Goal: Information Seeking & Learning: Find specific fact

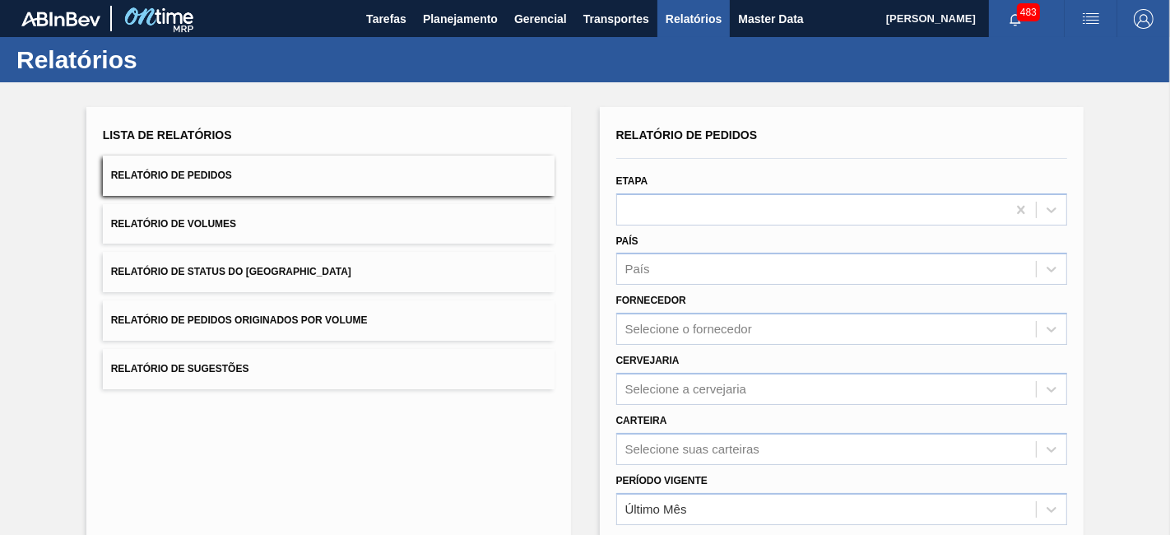
click at [237, 182] on button "Relatório de Pedidos" at bounding box center [329, 175] width 452 height 40
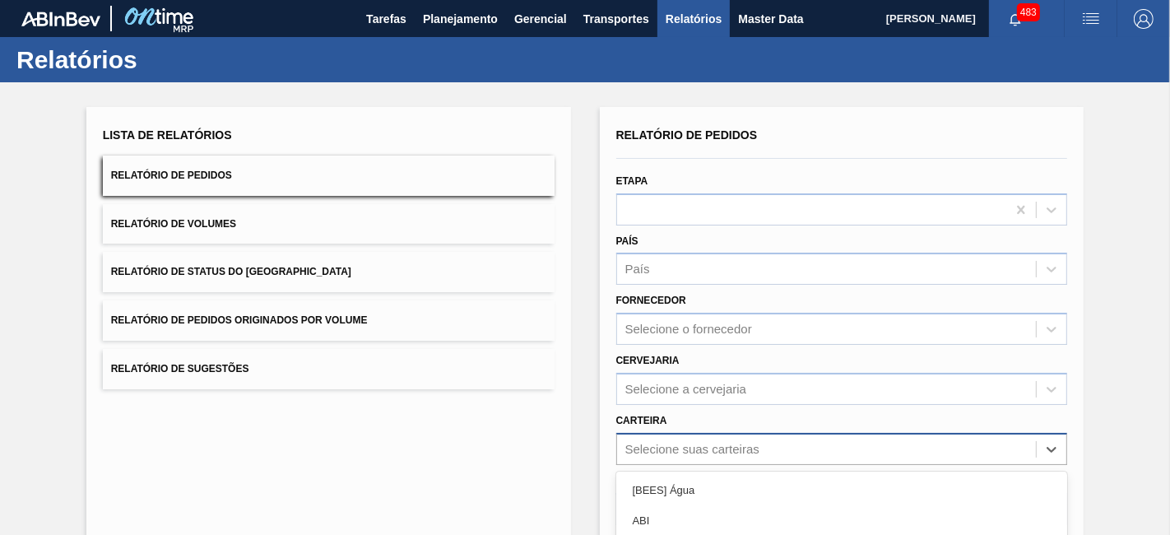
scroll to position [186, 0]
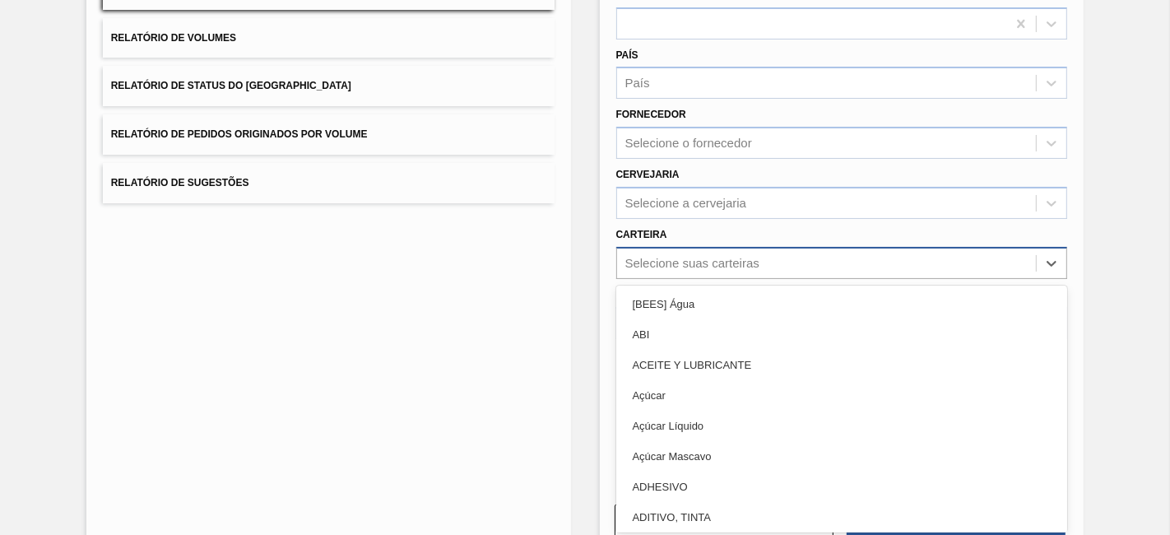
click at [731, 279] on div "option Açúcar Mascavo focused, 6 of 101. 101 results available. Use Up and Down…" at bounding box center [842, 263] width 452 height 32
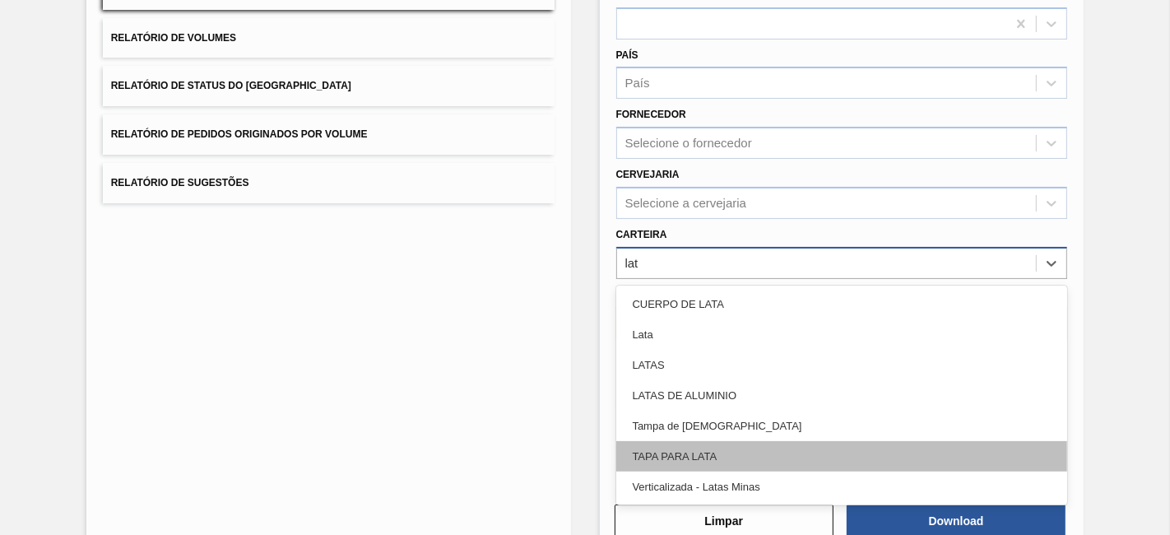
type input "lata"
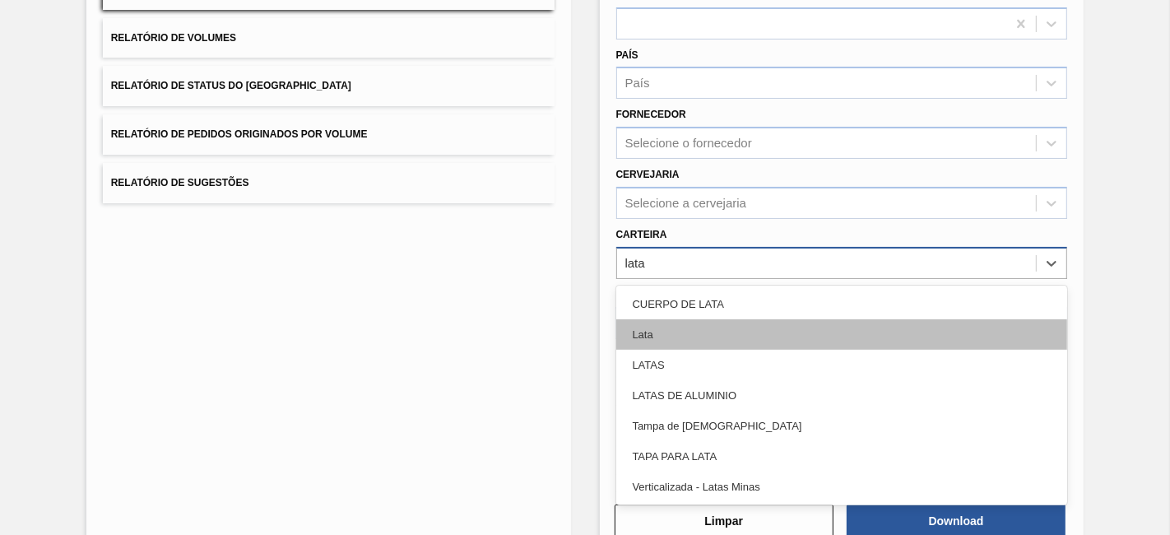
click at [735, 337] on div "Lata" at bounding box center [842, 334] width 452 height 30
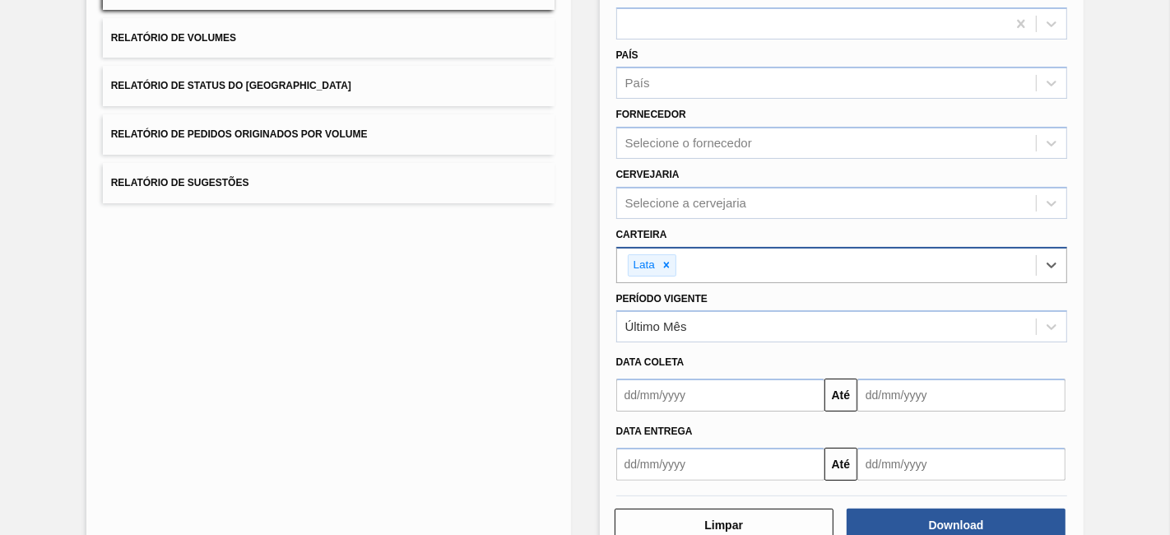
click at [745, 393] on input "text" at bounding box center [720, 394] width 208 height 33
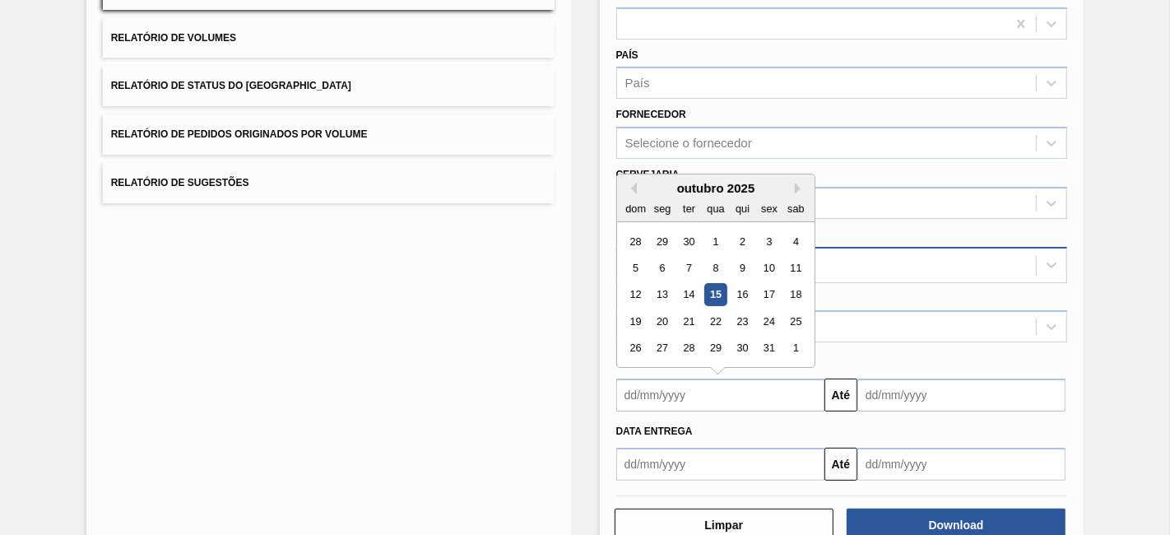
click at [717, 295] on div "15" at bounding box center [715, 295] width 22 height 22
type input "[DATE]"
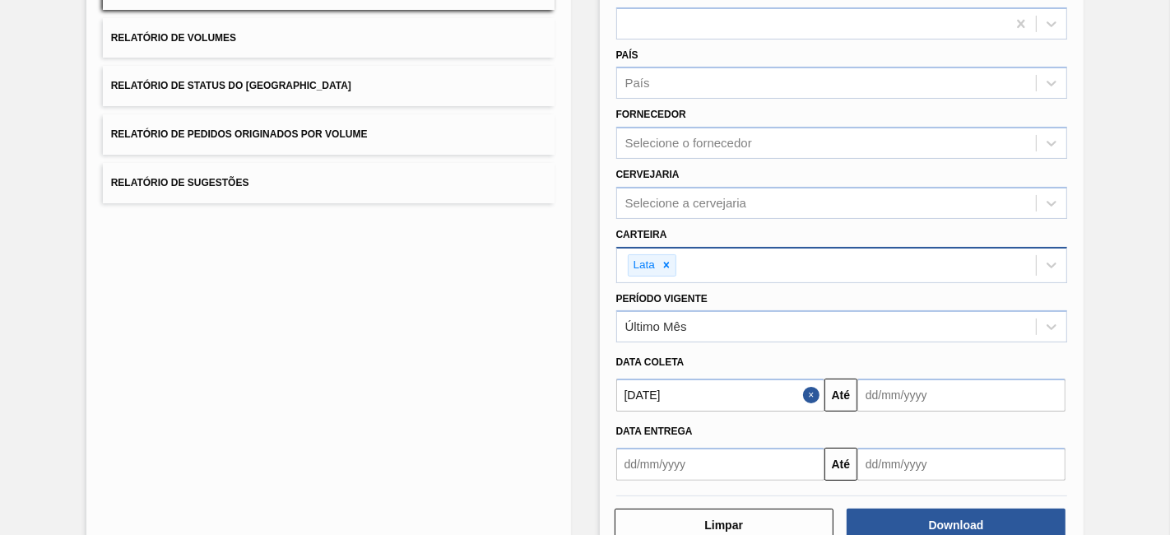
click at [875, 397] on input "text" at bounding box center [961, 394] width 208 height 33
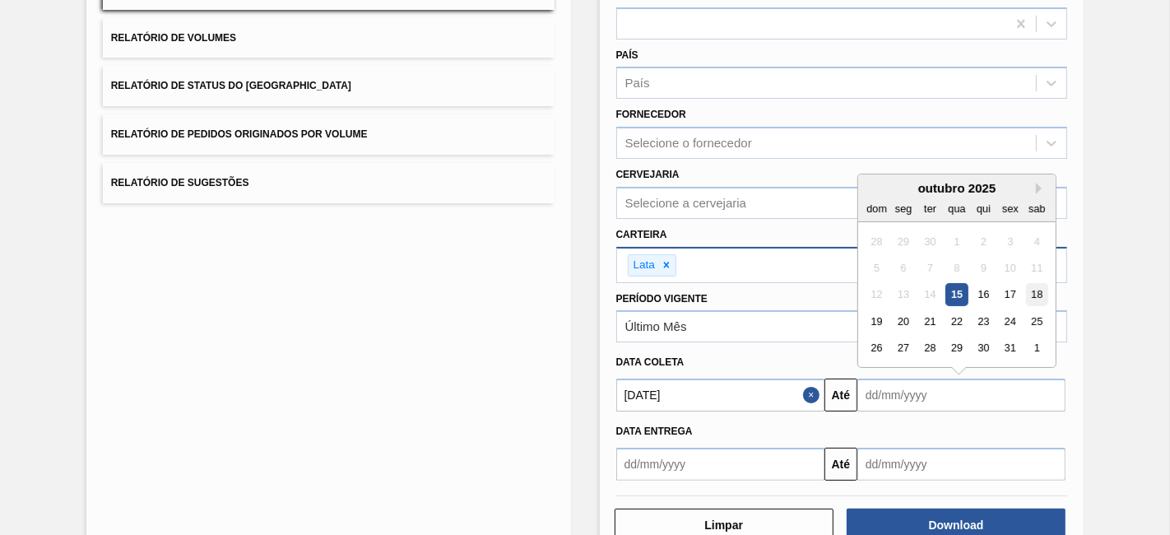
click at [1037, 289] on div "18" at bounding box center [1037, 295] width 22 height 22
type input "[DATE]"
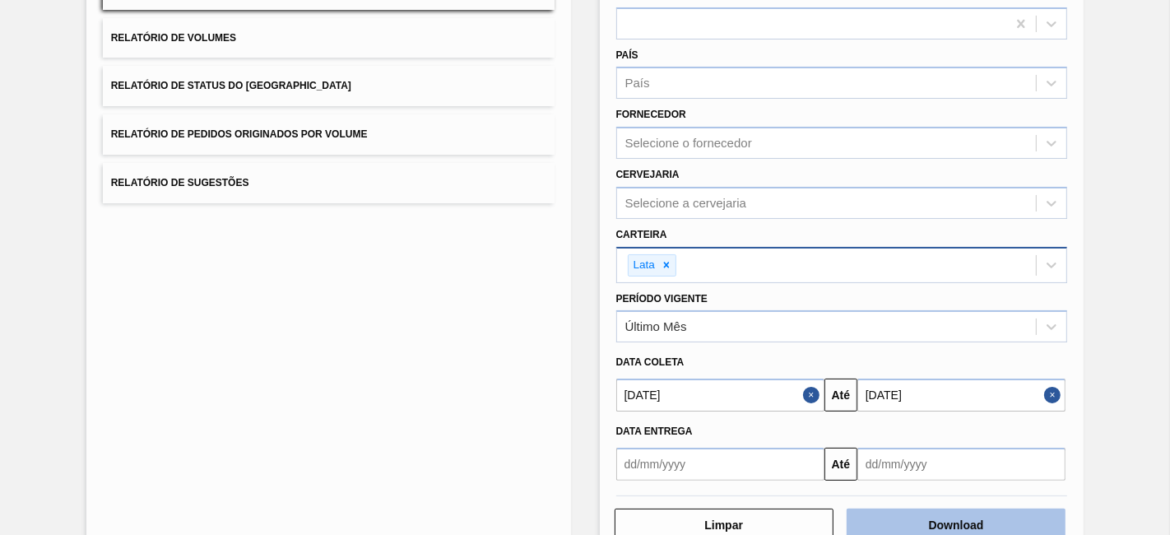
click at [944, 516] on button "Download" at bounding box center [956, 524] width 219 height 33
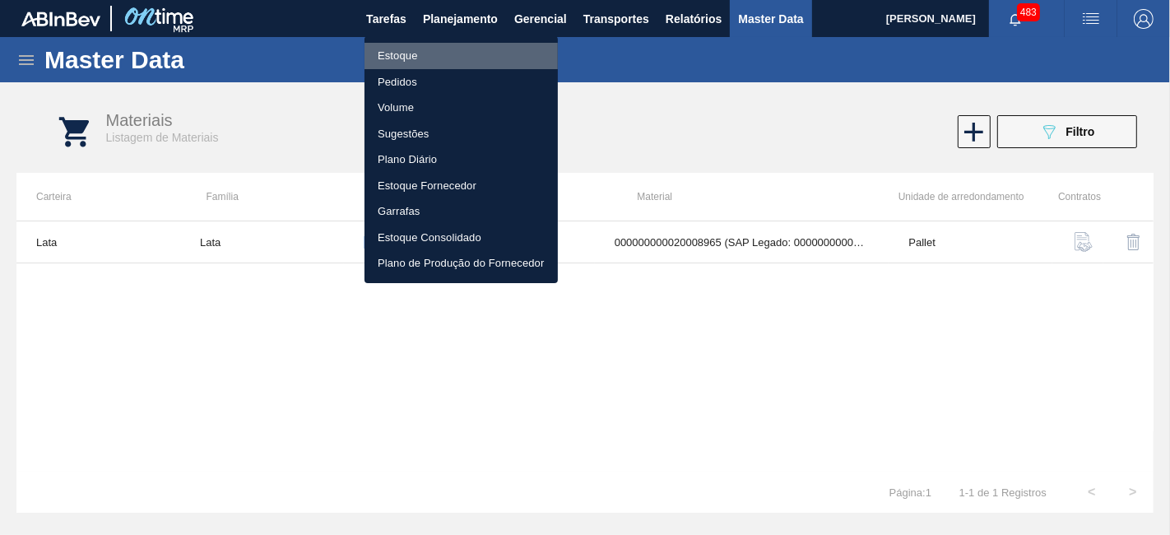
click at [414, 58] on li "Estoque" at bounding box center [460, 56] width 193 height 26
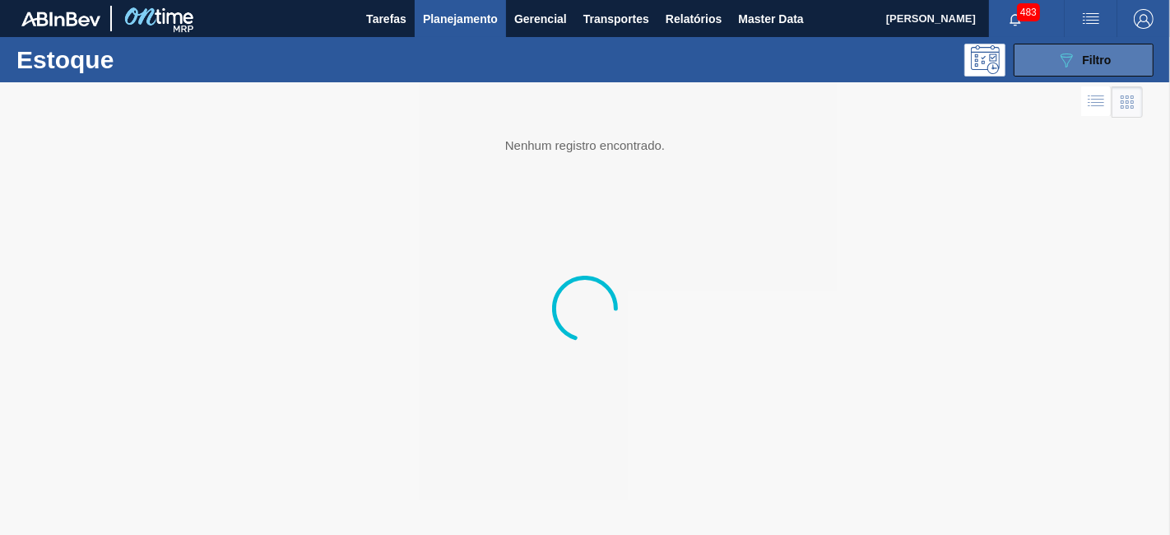
click at [1111, 64] on button "089F7B8B-B2A5-4AFE-B5C0-19BA573D28AC Filtro" at bounding box center [1084, 60] width 140 height 33
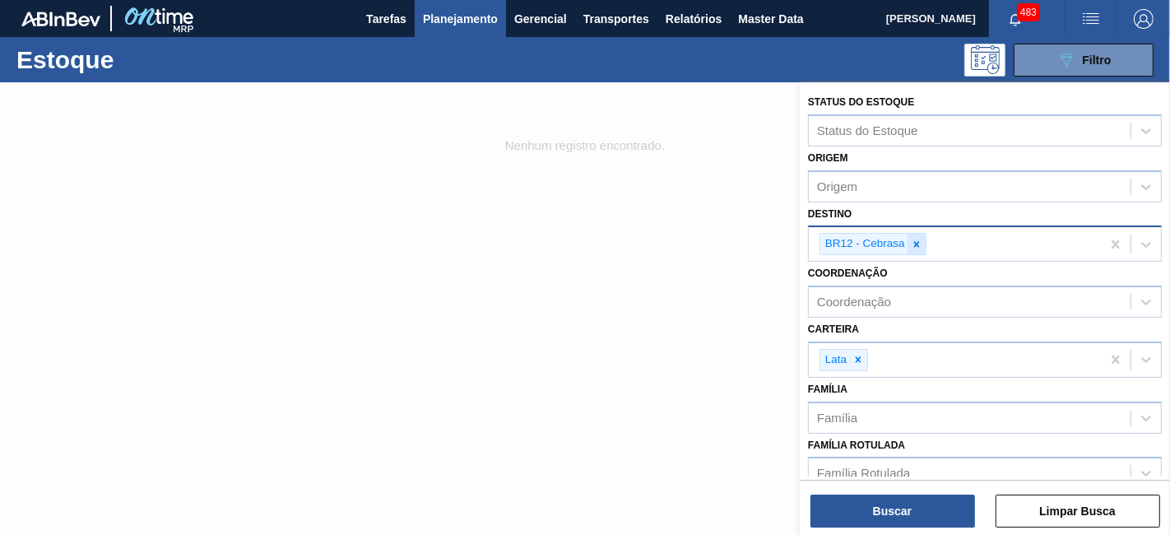
click at [923, 246] on div at bounding box center [916, 244] width 18 height 21
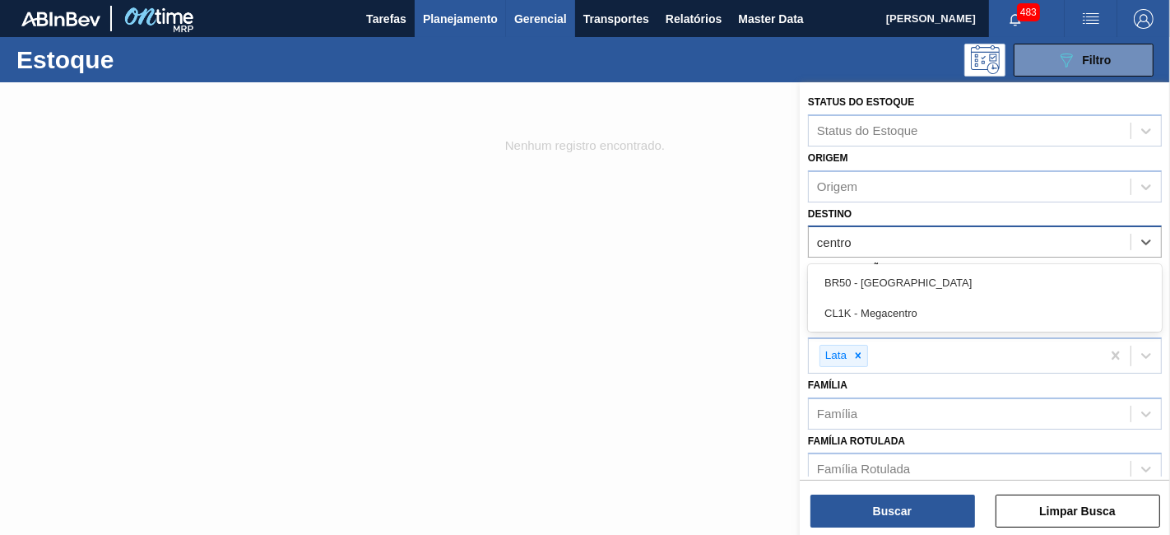
type input "centro"
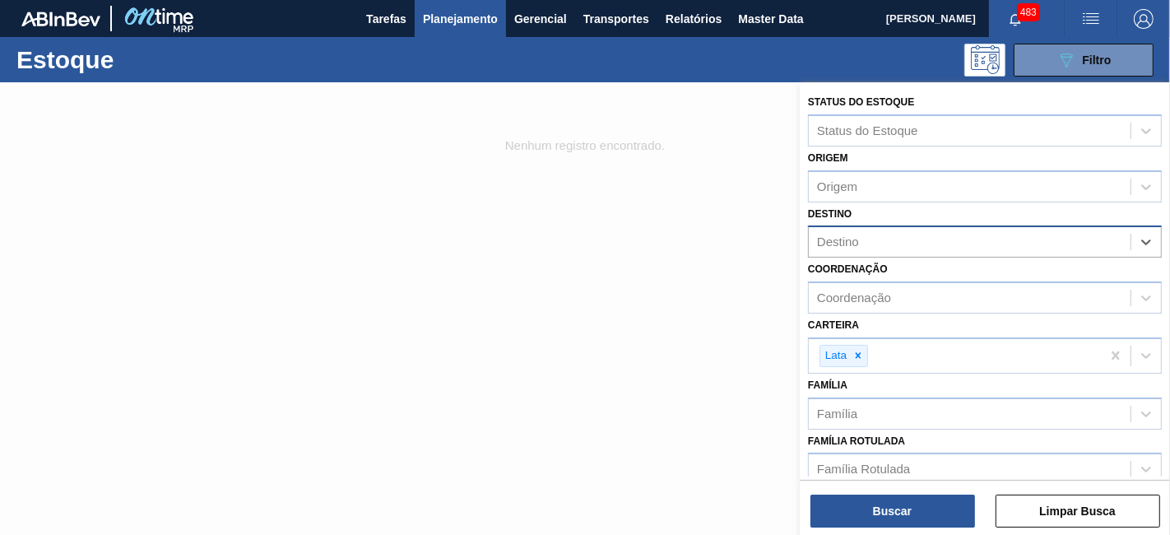
click at [596, 269] on div at bounding box center [585, 349] width 1170 height 535
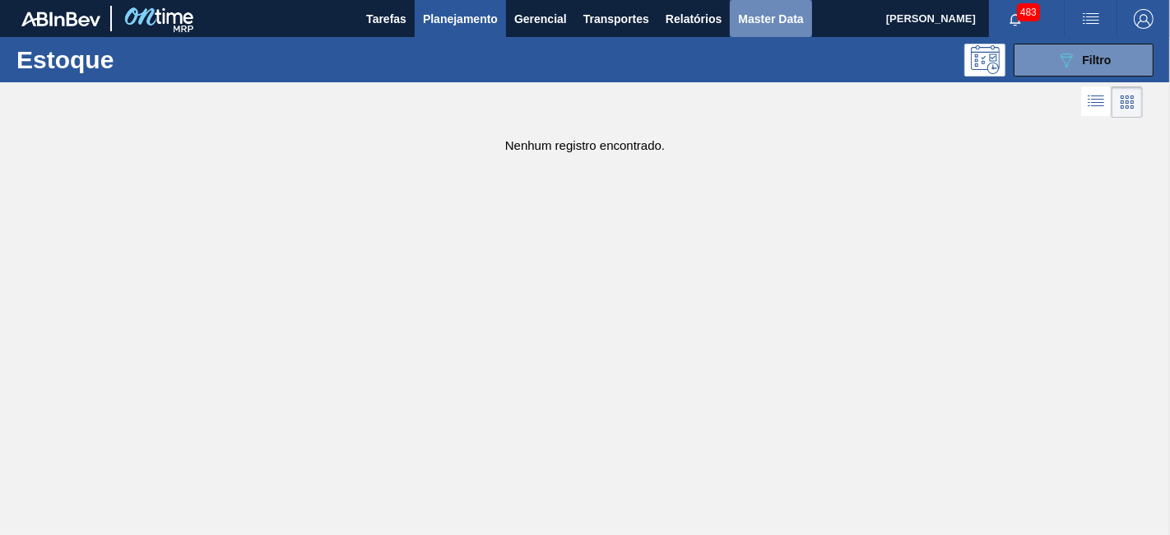
click at [749, 17] on span "Master Data" at bounding box center [770, 19] width 65 height 20
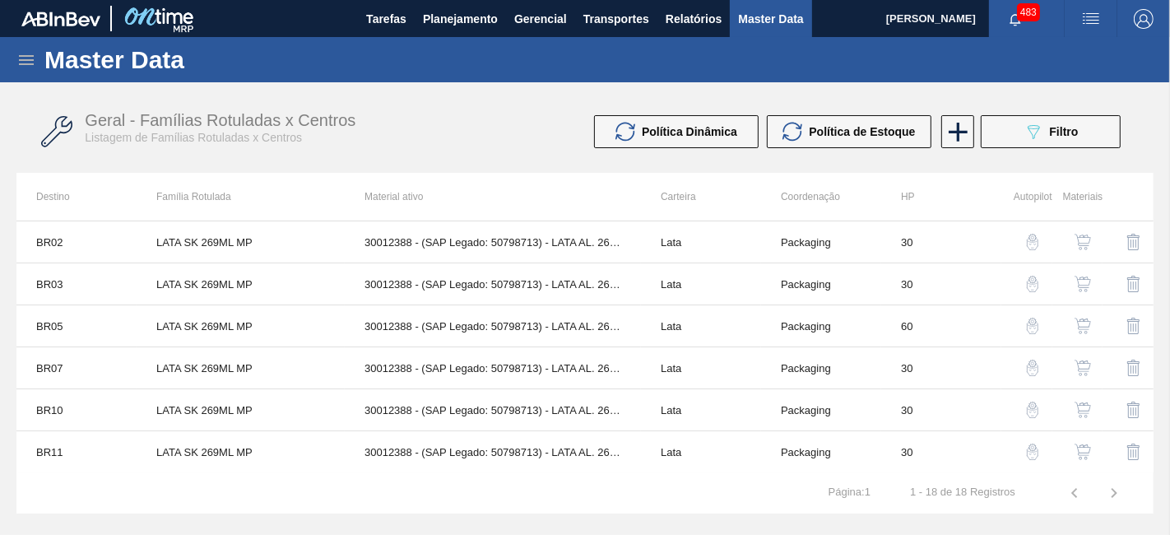
click at [33, 69] on icon at bounding box center [26, 60] width 20 height 20
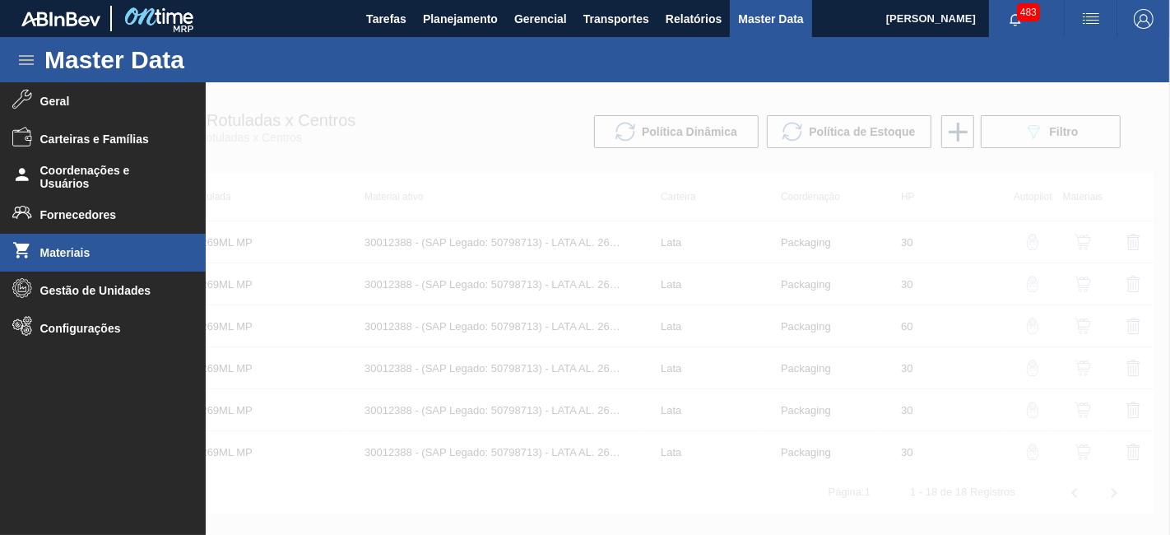
click at [72, 251] on span "Materiais" at bounding box center [108, 252] width 136 height 13
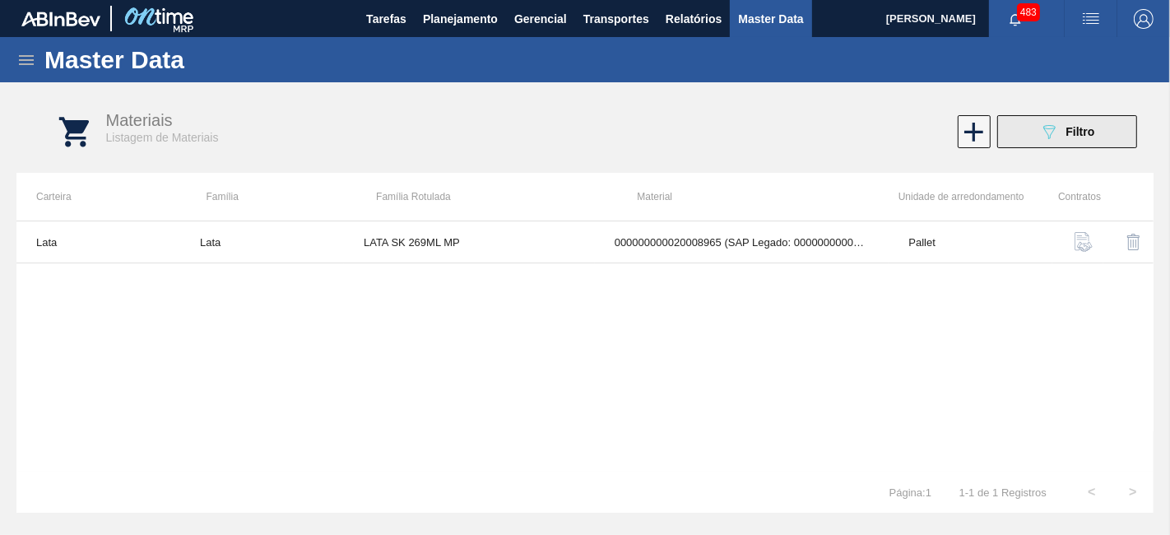
click at [1095, 137] on button "089F7B8B-B2A5-4AFE-B5C0-19BA573D28AC Filtro" at bounding box center [1067, 131] width 140 height 33
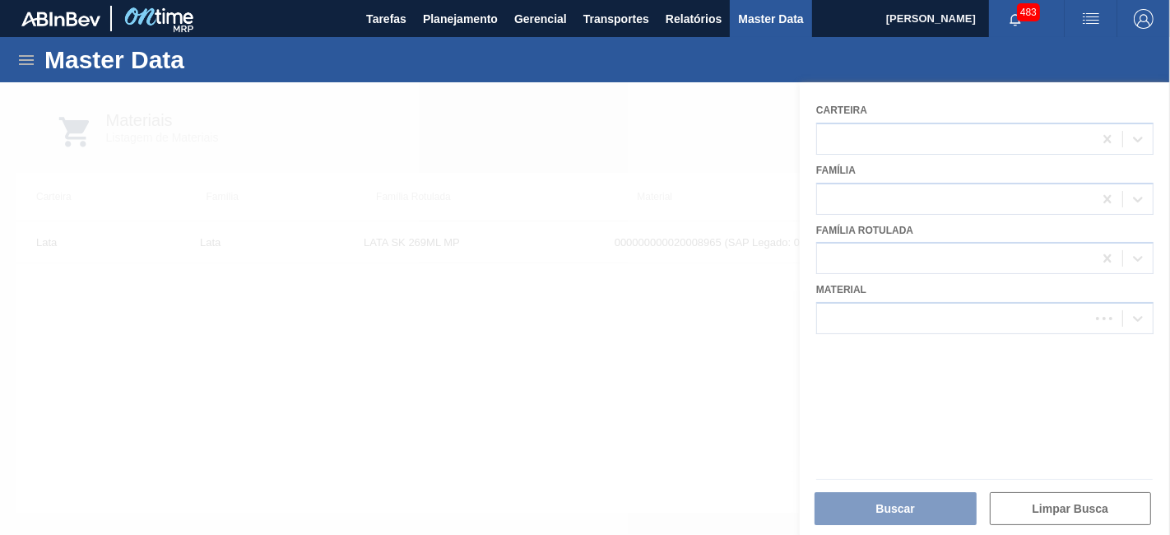
click at [949, 327] on div at bounding box center [585, 308] width 1170 height 452
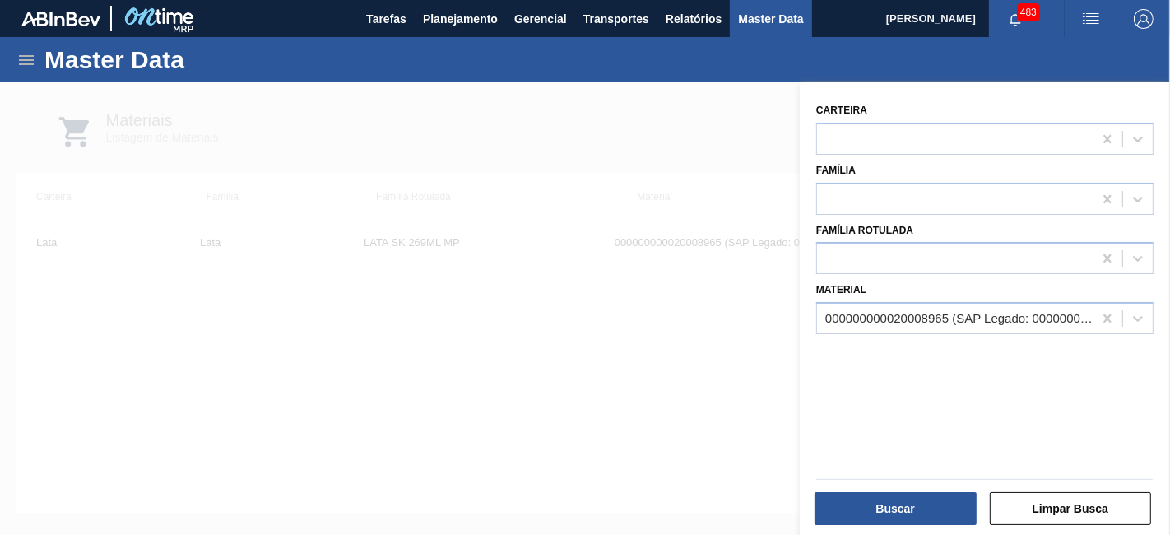
click at [933, 316] on div "000000000020008965 (SAP Legado: 000000000040014499) - LATA MET. SKOL MP 269ML" at bounding box center [959, 319] width 269 height 14
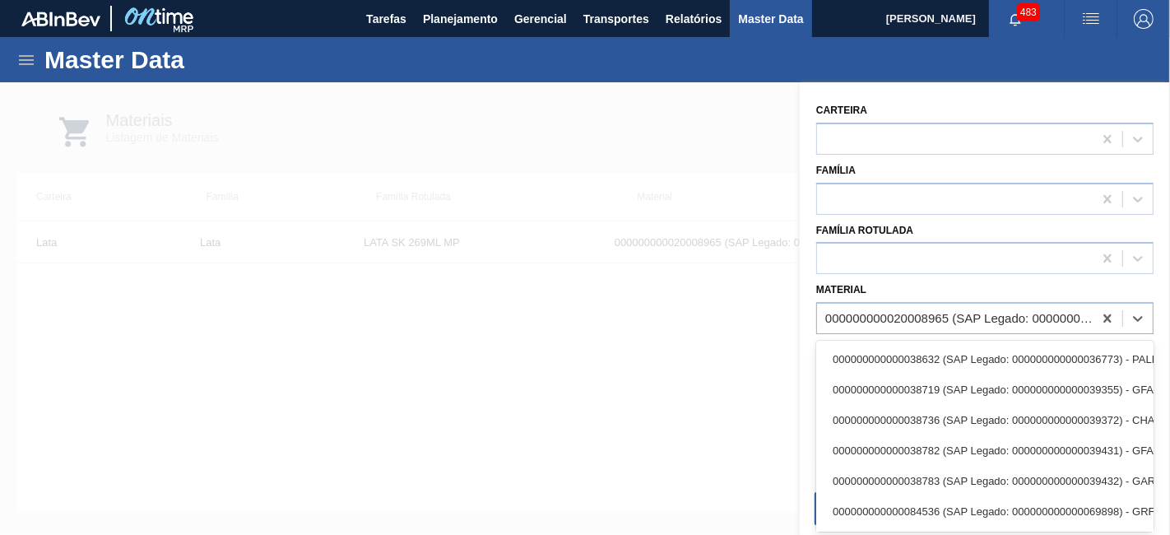
paste input "30036912"
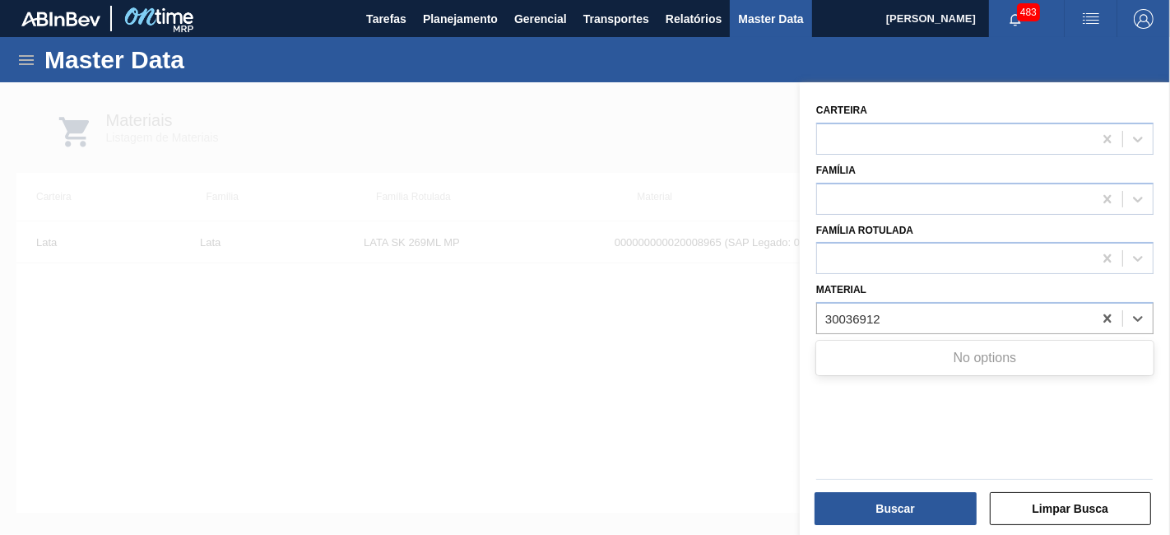
type input "30036912"
paste input "30036911"
type input "30036911"
click at [694, 393] on div at bounding box center [585, 349] width 1170 height 535
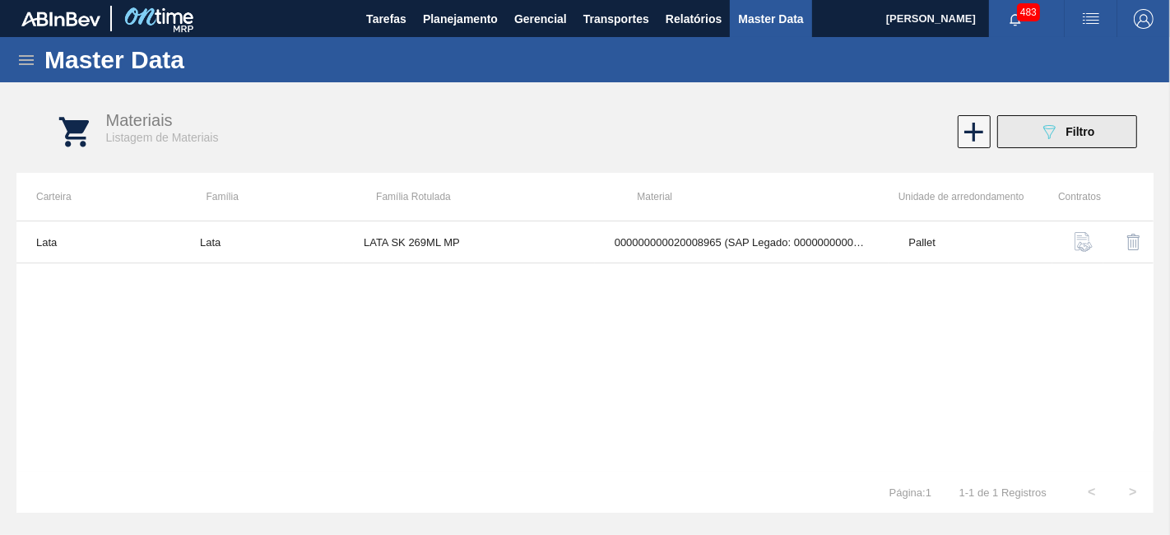
click at [1051, 132] on icon "089F7B8B-B2A5-4AFE-B5C0-19BA573D28AC" at bounding box center [1049, 132] width 20 height 20
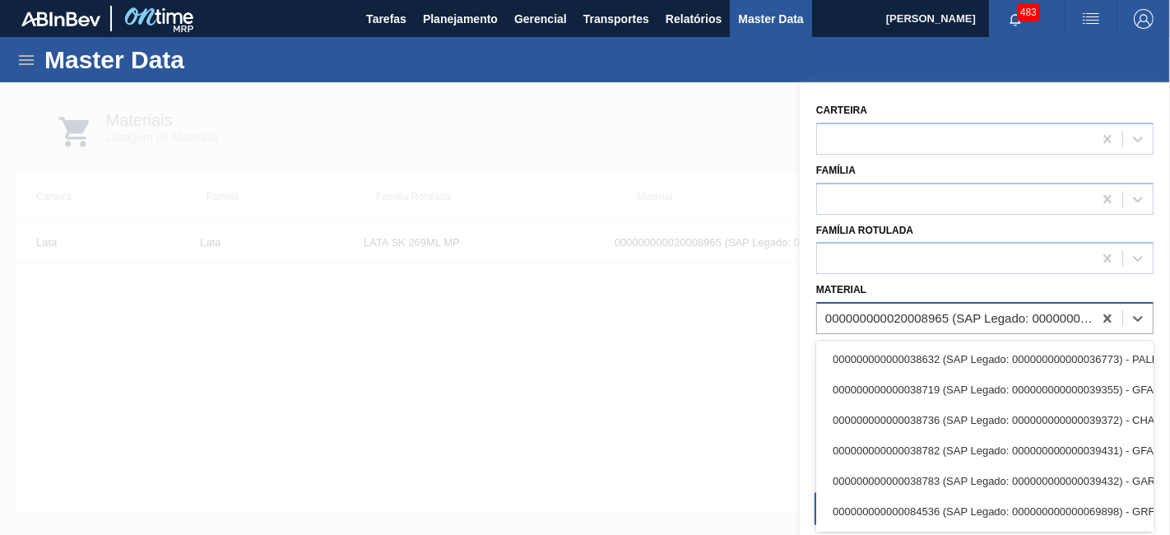
click at [947, 312] on div "000000000020008965 (SAP Legado: 000000000040014499) - LATA MET. SKOL MP 269ML" at bounding box center [959, 319] width 269 height 14
paste input "4600002555"
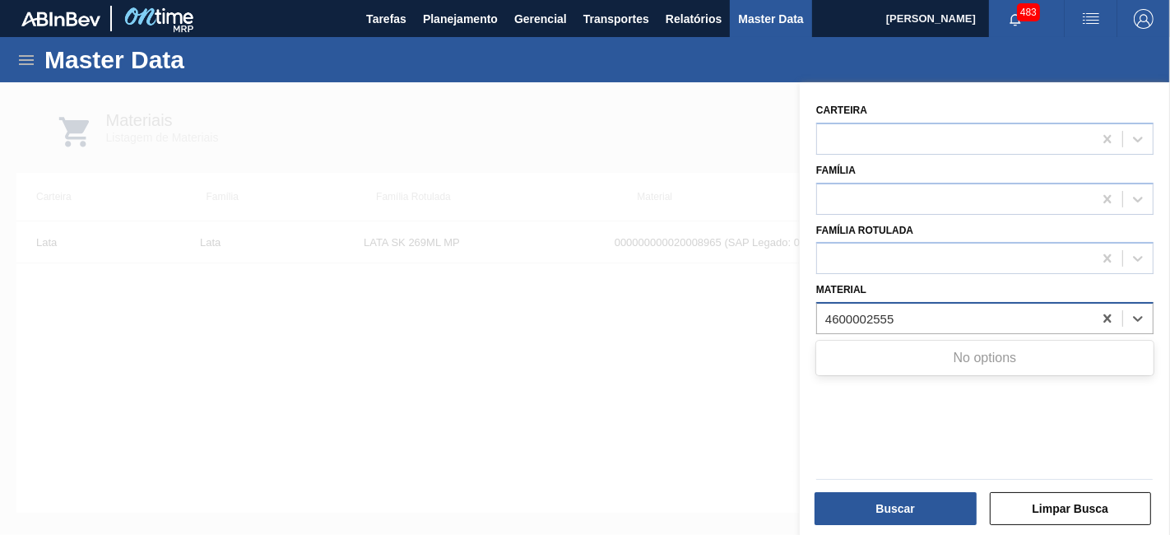
type input "4600002555"
click at [581, 368] on div at bounding box center [585, 349] width 1170 height 535
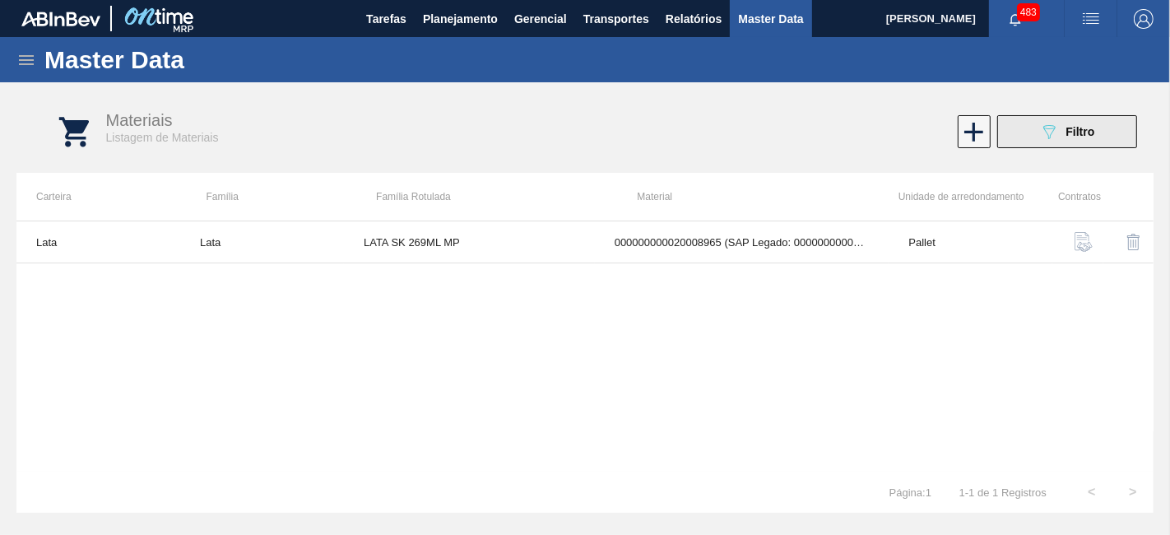
click at [1070, 135] on span "Filtro" at bounding box center [1079, 131] width 29 height 13
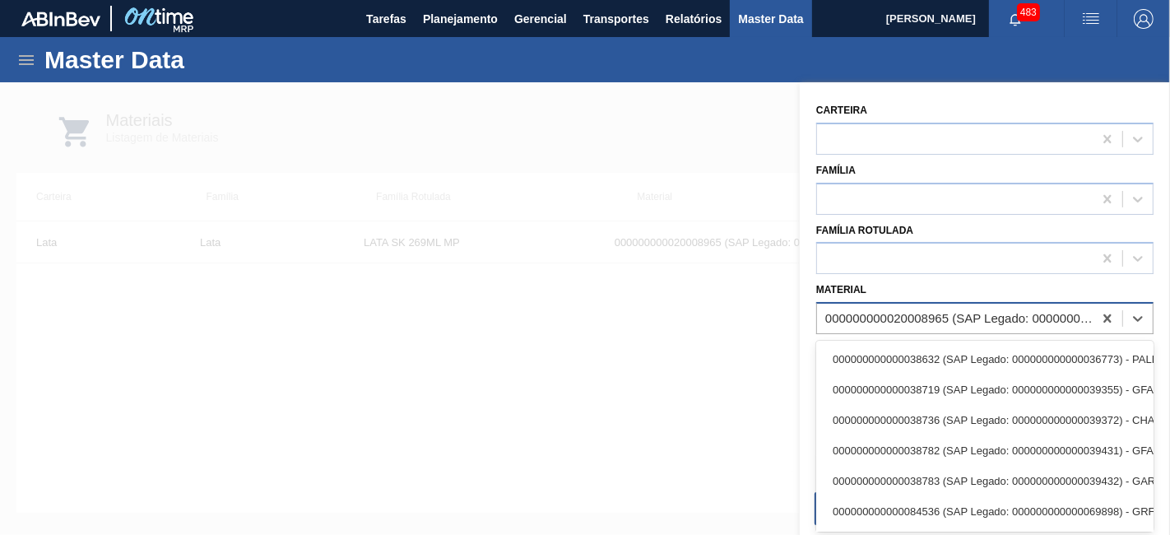
click at [945, 313] on div "000000000020008965 (SAP Legado: 000000000040014499) - LATA MET. SKOL MP 269ML" at bounding box center [959, 319] width 269 height 14
paste input "30012346"
type input "30012346"
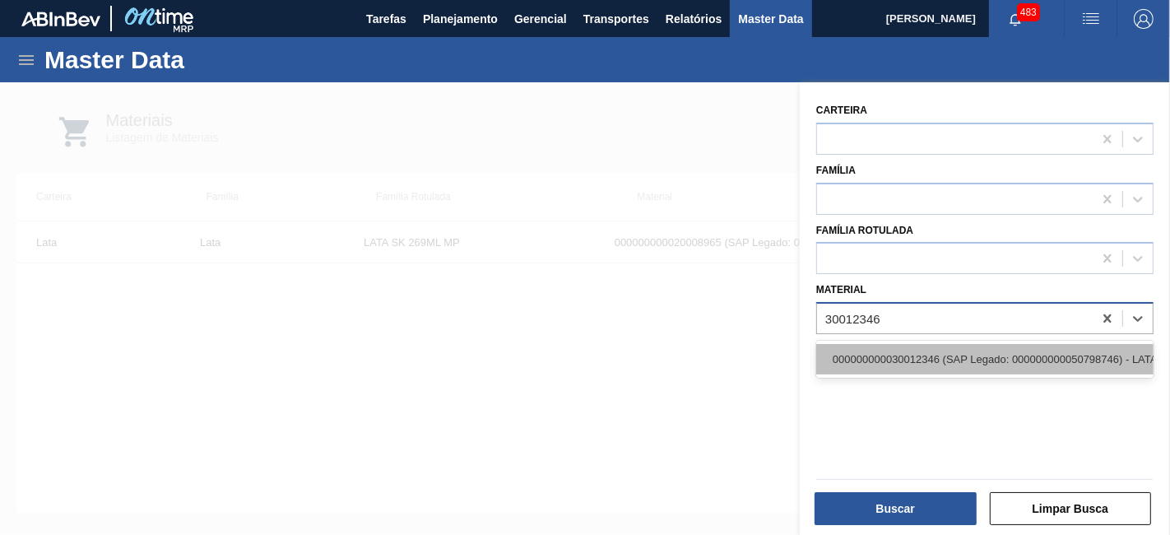
click at [916, 356] on div "000000000030012346 (SAP Legado: 000000000050798746) - LATA AL. 350ML BC MP 429" at bounding box center [984, 359] width 337 height 30
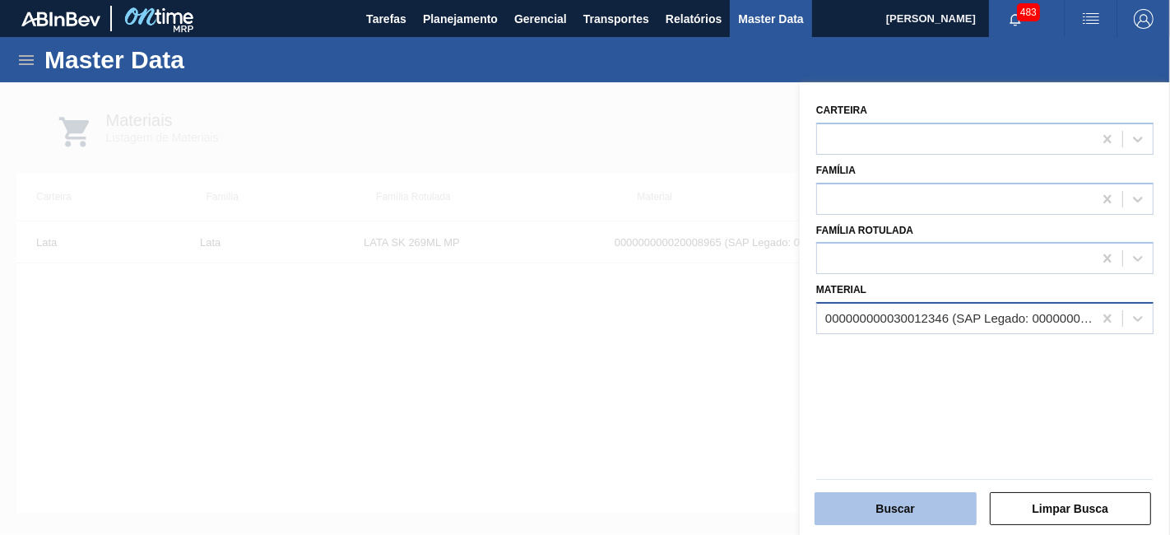
click at [923, 505] on button "Buscar" at bounding box center [895, 508] width 162 height 33
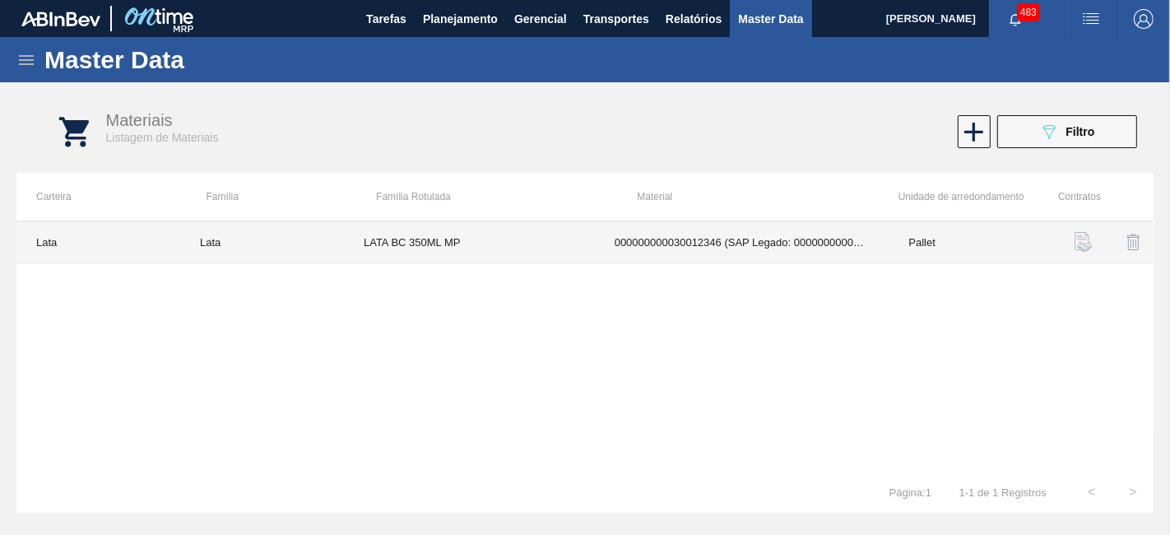
click at [530, 257] on td "LATA BC 350ML MP" at bounding box center [469, 242] width 251 height 42
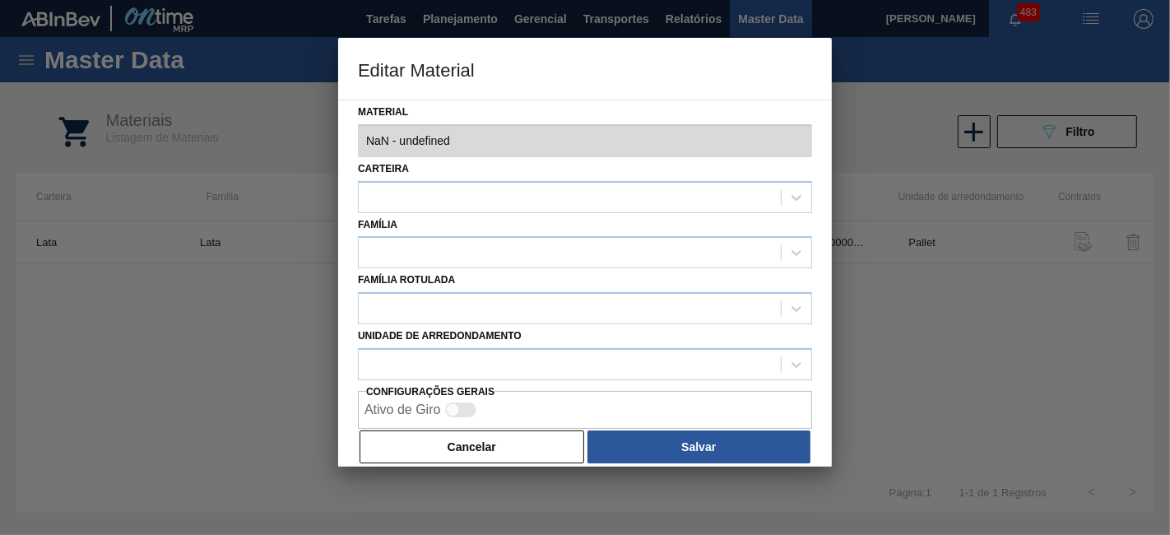
type input "30012346 - 000000000030012346 (SAP Legado: 000000000050798746) - LATA AL. 350ML…"
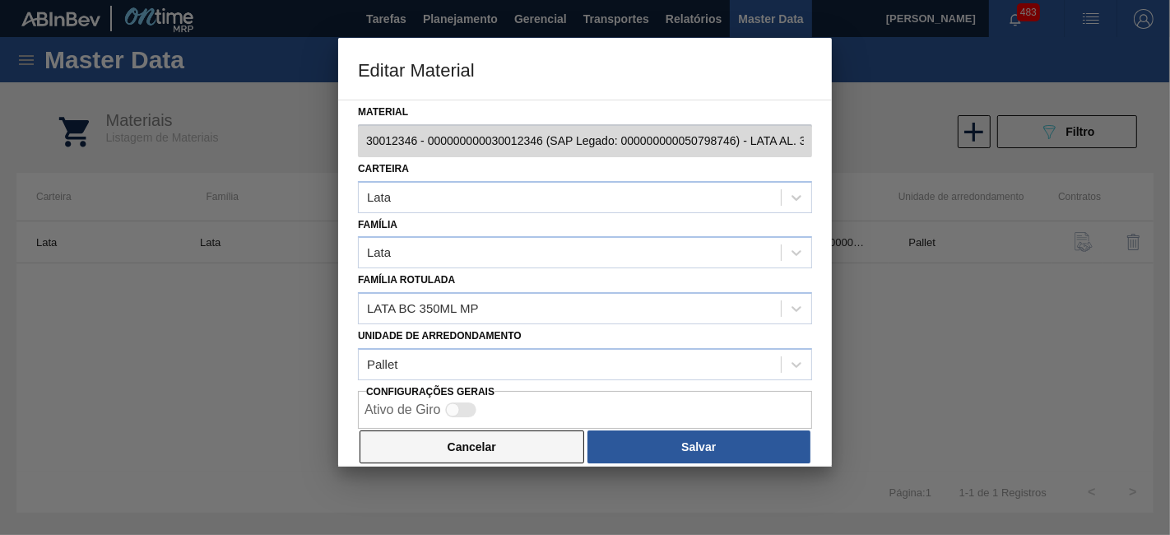
click at [497, 448] on button "Cancelar" at bounding box center [472, 446] width 225 height 33
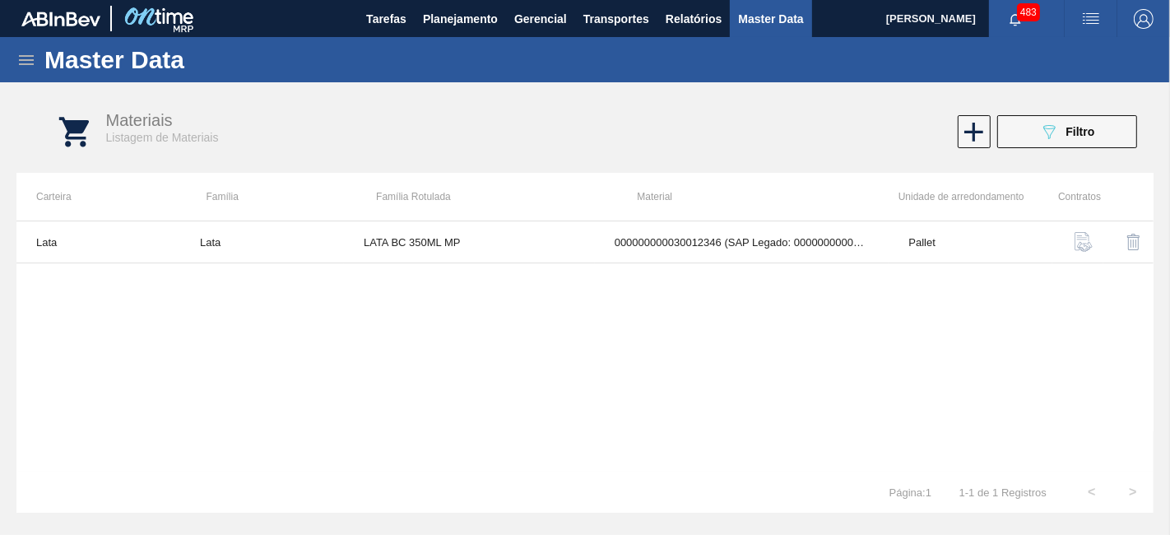
click at [643, 328] on div "Lata Lata LATA BC 350ML MP 000000000030012346 (SAP Legado: 000000000050798746) …" at bounding box center [584, 345] width 1137 height 251
